Goal: Task Accomplishment & Management: Use online tool/utility

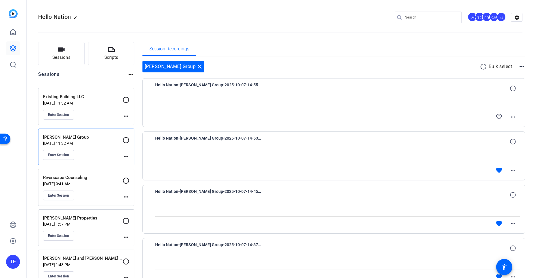
scroll to position [36, 0]
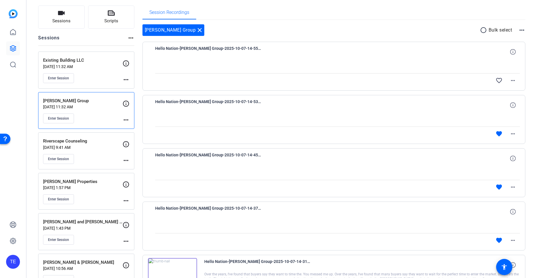
click at [94, 67] on p "Oct 07, 2025 @ 11:32 AM" at bounding box center [83, 66] width 80 height 5
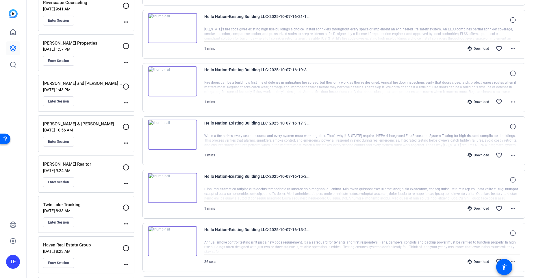
scroll to position [0, 0]
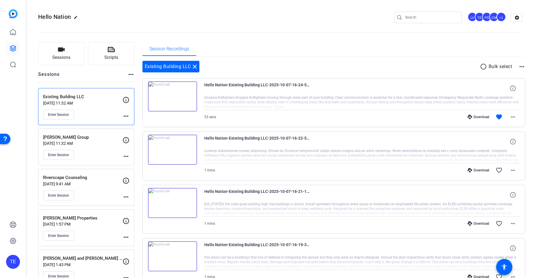
click at [104, 148] on div "Jackie Kelly Cassina Group Oct 07, 2025 @ 11:32 AM Enter Session" at bounding box center [83, 147] width 80 height 26
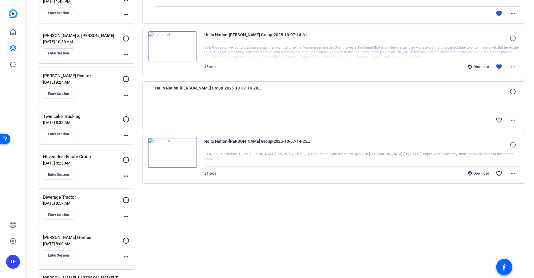
scroll to position [304, 0]
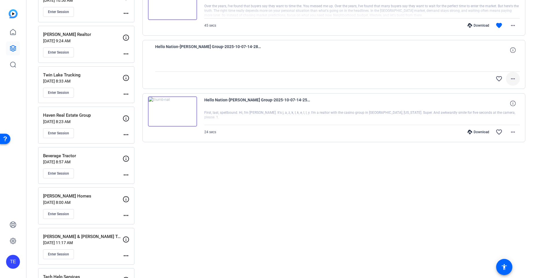
click at [516, 77] on mat-icon "more_horiz" at bounding box center [513, 78] width 7 height 7
click at [529, 45] on div at bounding box center [267, 139] width 534 height 278
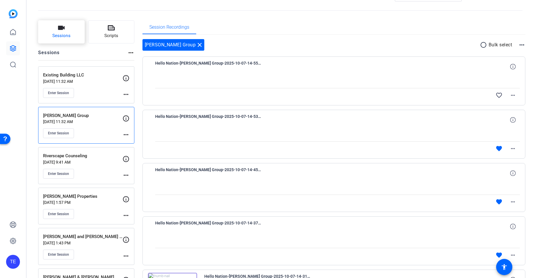
scroll to position [0, 0]
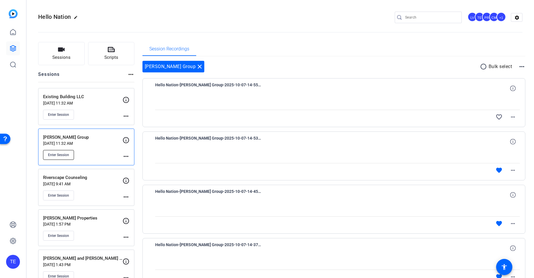
click at [63, 153] on span "Enter Session" at bounding box center [58, 154] width 21 height 5
click at [91, 115] on div "Enter Session" at bounding box center [83, 115] width 80 height 10
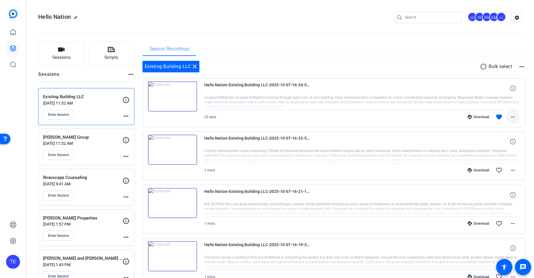
click at [514, 115] on mat-icon "more_horiz" at bounding box center [513, 116] width 7 height 7
click at [498, 143] on span "Download MP4" at bounding box center [498, 143] width 35 height 7
click at [512, 169] on mat-icon "more_horiz" at bounding box center [513, 170] width 7 height 7
click at [501, 196] on span "Download MP4" at bounding box center [498, 196] width 35 height 7
click at [512, 223] on mat-icon "more_horiz" at bounding box center [513, 223] width 7 height 7
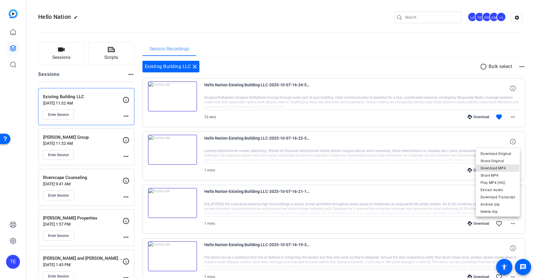
drag, startPoint x: 498, startPoint y: 168, endPoint x: 495, endPoint y: 172, distance: 4.7
click at [498, 168] on span "Download MP4" at bounding box center [498, 168] width 35 height 7
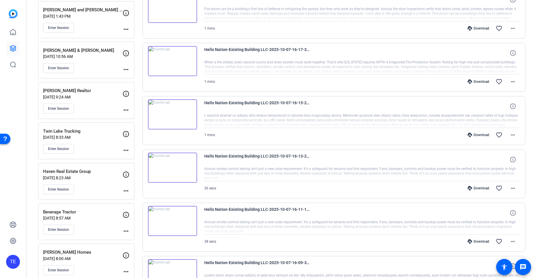
scroll to position [248, 0]
click at [514, 27] on mat-icon "more_horiz" at bounding box center [513, 28] width 7 height 7
click at [496, 54] on span "Download MP4" at bounding box center [498, 54] width 35 height 7
click at [514, 82] on mat-icon "more_horiz" at bounding box center [513, 81] width 7 height 7
click at [498, 108] on span "Download MP4" at bounding box center [498, 107] width 35 height 7
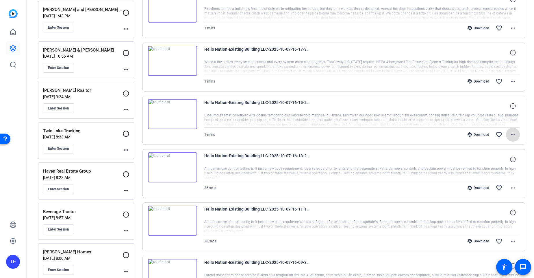
click at [516, 134] on mat-icon "more_horiz" at bounding box center [513, 134] width 7 height 7
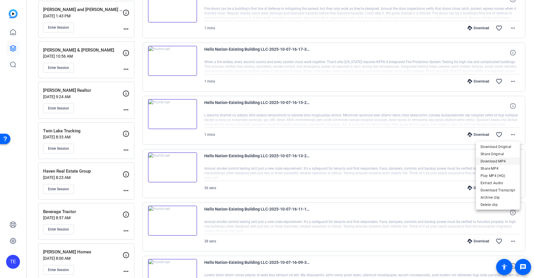
click at [501, 162] on span "Download MP4" at bounding box center [498, 161] width 35 height 7
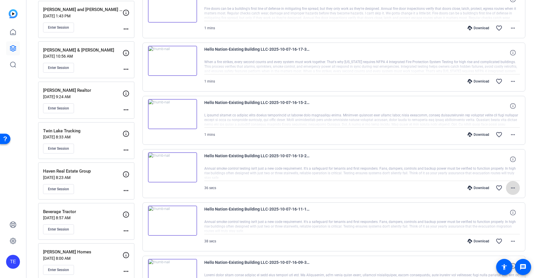
click at [512, 189] on mat-icon "more_horiz" at bounding box center [513, 187] width 7 height 7
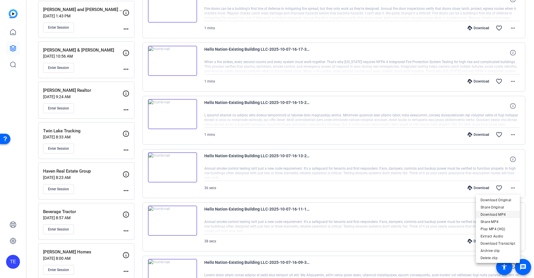
click at [494, 215] on span "Download MP4" at bounding box center [498, 214] width 35 height 7
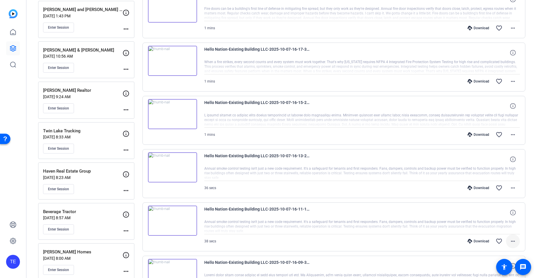
click at [511, 239] on mat-icon "more_horiz" at bounding box center [513, 240] width 7 height 7
click at [499, 186] on span "Download MP4" at bounding box center [498, 185] width 35 height 7
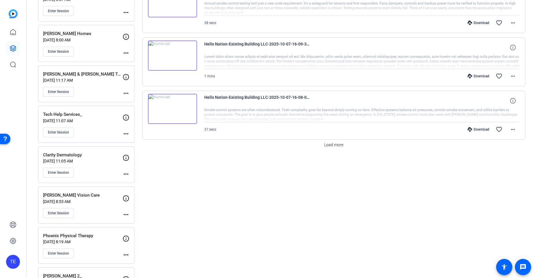
scroll to position [467, 0]
click at [512, 75] on mat-icon "more_horiz" at bounding box center [513, 75] width 7 height 7
click at [496, 100] on span "Download MP4" at bounding box center [498, 102] width 35 height 7
click at [514, 129] on mat-icon "more_horiz" at bounding box center [513, 129] width 7 height 7
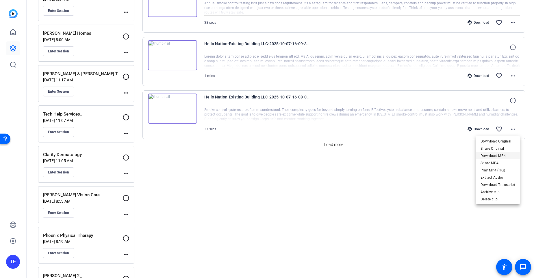
click at [508, 155] on span "Download MP4" at bounding box center [498, 155] width 35 height 7
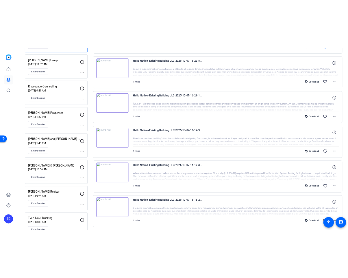
scroll to position [0, 0]
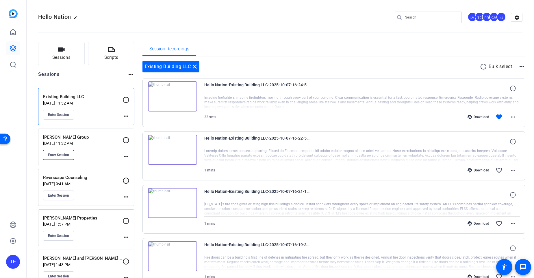
click at [60, 152] on span "Enter Session" at bounding box center [58, 154] width 21 height 5
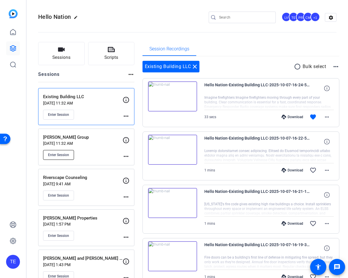
click at [57, 151] on button "Enter Session" at bounding box center [58, 155] width 31 height 10
click at [60, 152] on button "Enter Session" at bounding box center [58, 155] width 31 height 10
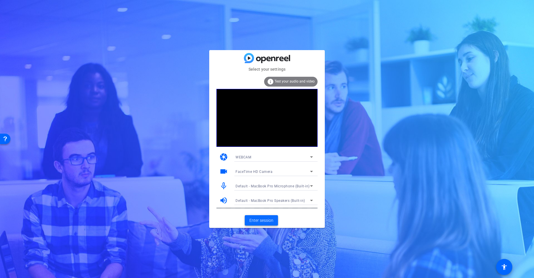
click at [265, 221] on span "Enter session" at bounding box center [262, 220] width 24 height 6
click at [267, 221] on span "Enter session" at bounding box center [262, 220] width 24 height 6
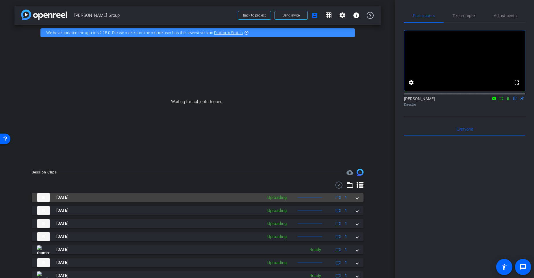
scroll to position [23, 0]
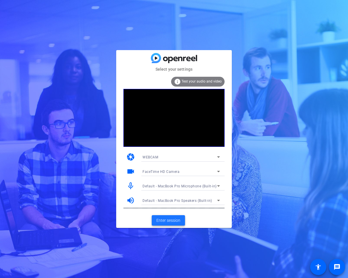
click at [170, 221] on span "Enter session" at bounding box center [168, 220] width 24 height 6
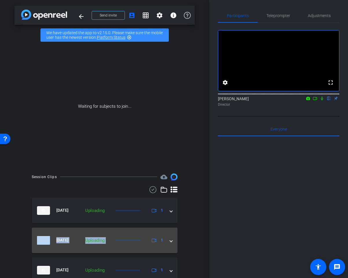
drag, startPoint x: 170, startPoint y: 221, endPoint x: 139, endPoint y: 231, distance: 32.3
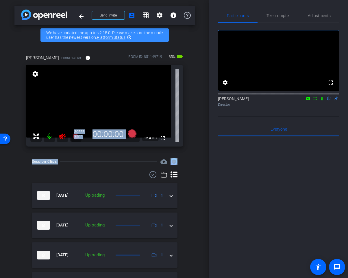
drag, startPoint x: 46, startPoint y: 164, endPoint x: 49, endPoint y: 132, distance: 32.3
click at [49, 132] on div "arrow_back Jackie Kelly Cassina Group Back to project Send invite account_box g…" at bounding box center [104, 139] width 209 height 278
click at [49, 132] on mat-icon at bounding box center [50, 136] width 12 height 12
click at [56, 137] on div at bounding box center [55, 136] width 51 height 12
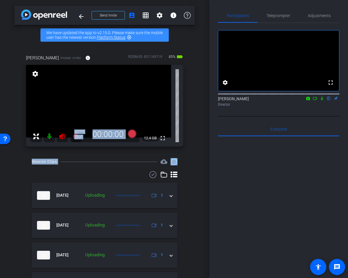
click at [57, 136] on mat-icon at bounding box center [63, 136] width 12 height 12
click at [61, 137] on icon at bounding box center [62, 136] width 6 height 6
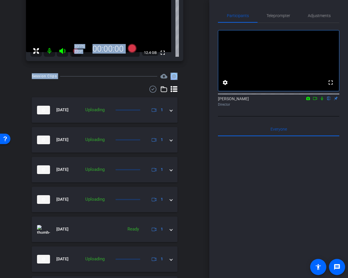
scroll to position [89, 0]
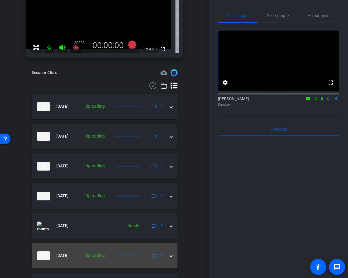
click at [167, 253] on div "Oct 7, 2025 Uploading 1" at bounding box center [103, 255] width 133 height 9
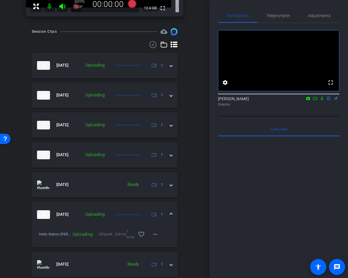
scroll to position [135, 0]
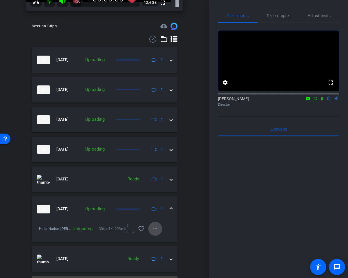
click at [157, 227] on mat-icon "more_horiz" at bounding box center [155, 228] width 7 height 7
click at [162, 241] on span "Cancel Upload" at bounding box center [165, 240] width 24 height 7
click at [156, 231] on mat-icon "more_horiz" at bounding box center [155, 228] width 7 height 7
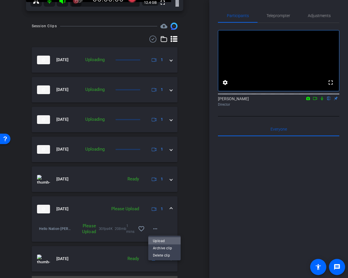
click at [159, 237] on span "Upload" at bounding box center [164, 240] width 23 height 7
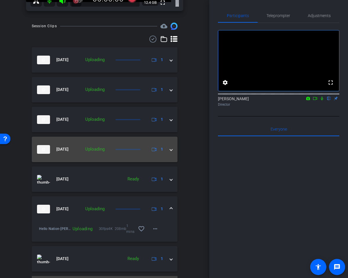
click at [174, 150] on mat-expansion-panel-header "Oct 7, 2025 Uploading 1" at bounding box center [105, 149] width 146 height 25
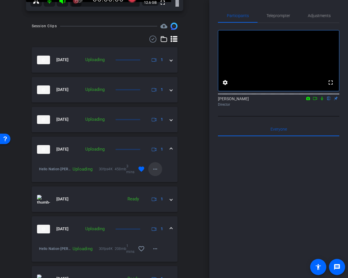
click at [155, 174] on span at bounding box center [155, 169] width 14 height 14
click at [159, 181] on span "Cancel Upload" at bounding box center [165, 180] width 24 height 7
click at [152, 167] on mat-icon "more_horiz" at bounding box center [155, 168] width 7 height 7
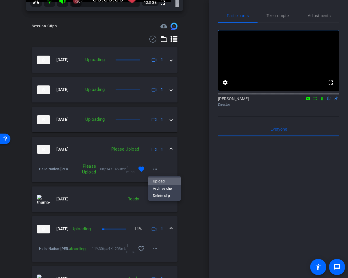
click at [158, 181] on span "Upload" at bounding box center [164, 180] width 23 height 7
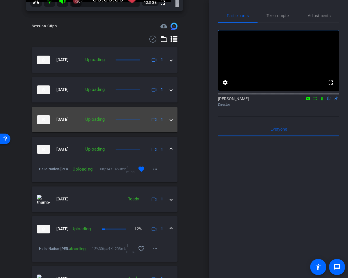
click at [172, 125] on mat-expansion-panel-header "Oct 7, 2025 Uploading 1" at bounding box center [105, 119] width 146 height 25
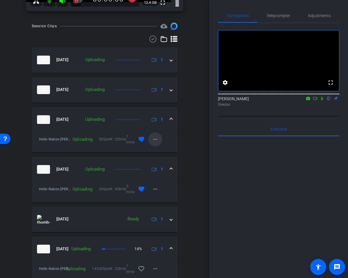
click at [158, 138] on mat-icon "more_horiz" at bounding box center [155, 139] width 7 height 7
click at [169, 152] on span "Cancel Upload" at bounding box center [165, 150] width 24 height 7
click at [156, 139] on mat-icon "more_horiz" at bounding box center [155, 139] width 7 height 7
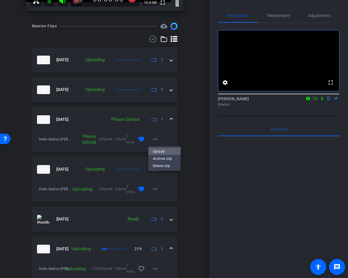
click at [153, 150] on span "Upload" at bounding box center [164, 150] width 23 height 7
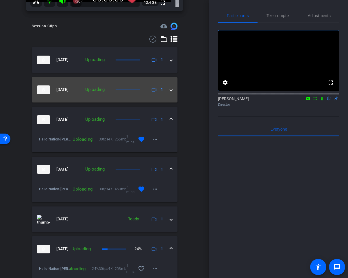
click at [169, 91] on div "Oct 7, 2025 Uploading 1" at bounding box center [103, 89] width 133 height 9
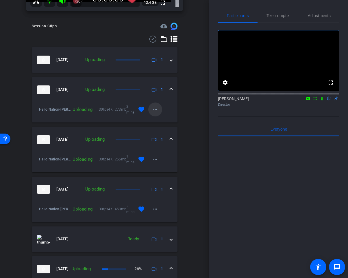
click at [158, 108] on mat-icon "more_horiz" at bounding box center [155, 109] width 7 height 7
click at [157, 121] on span "Cancel Upload" at bounding box center [165, 121] width 24 height 7
click at [155, 111] on mat-icon "more_horiz" at bounding box center [155, 109] width 7 height 7
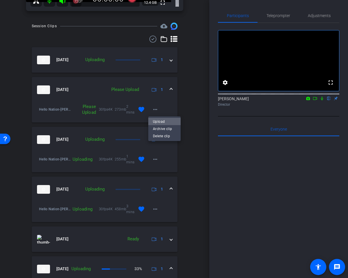
click at [154, 122] on span "Upload" at bounding box center [164, 121] width 23 height 7
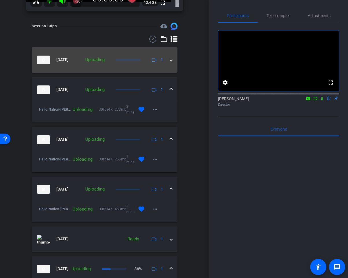
click at [173, 62] on mat-expansion-panel-header "Oct 7, 2025 Uploading 1" at bounding box center [105, 59] width 146 height 25
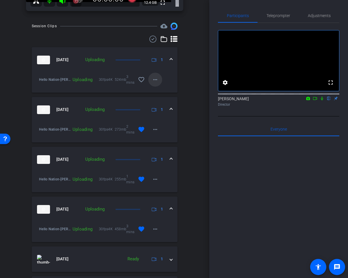
click at [156, 80] on mat-icon "more_horiz" at bounding box center [155, 79] width 7 height 7
click at [166, 91] on span "Cancel Upload" at bounding box center [165, 91] width 24 height 7
click at [157, 81] on mat-icon "more_horiz" at bounding box center [155, 79] width 7 height 7
click at [152, 91] on button "Upload" at bounding box center [164, 91] width 32 height 7
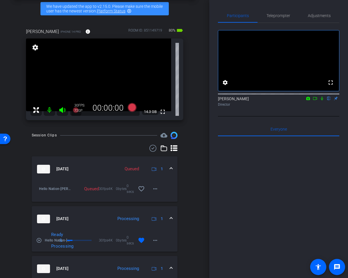
scroll to position [9, 0]
